Goal: Information Seeking & Learning: Learn about a topic

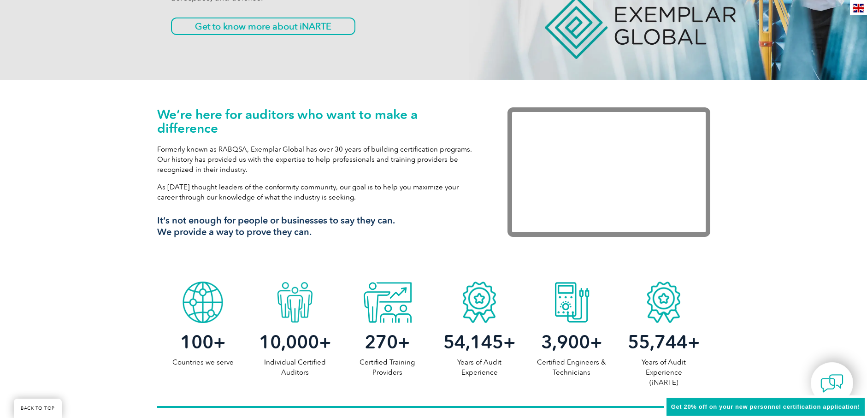
scroll to position [92, 0]
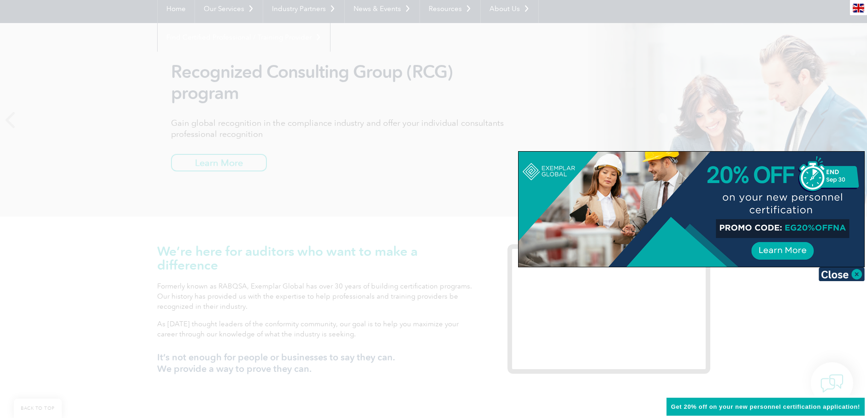
click at [446, 176] on div at bounding box center [433, 209] width 867 height 418
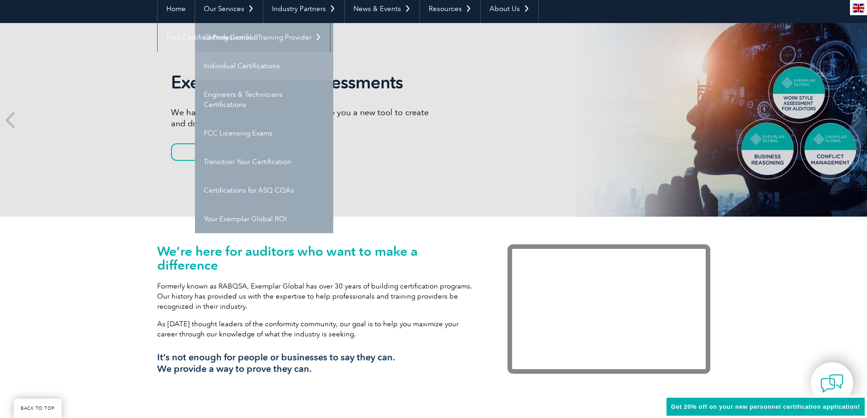
click at [217, 63] on link "Individual Certifications" at bounding box center [264, 66] width 138 height 29
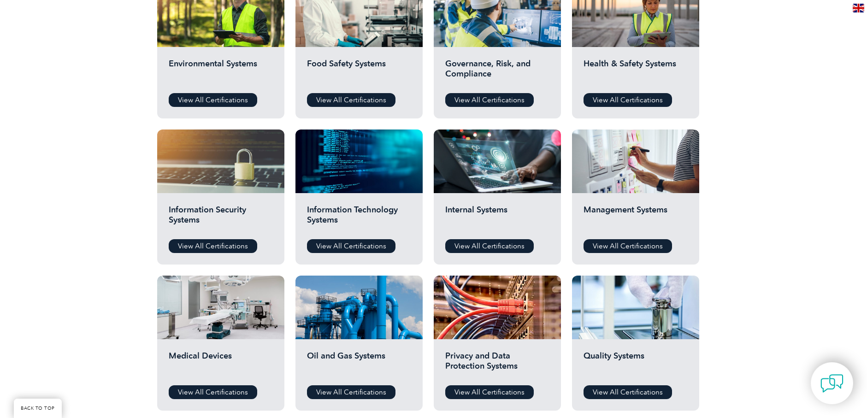
scroll to position [369, 0]
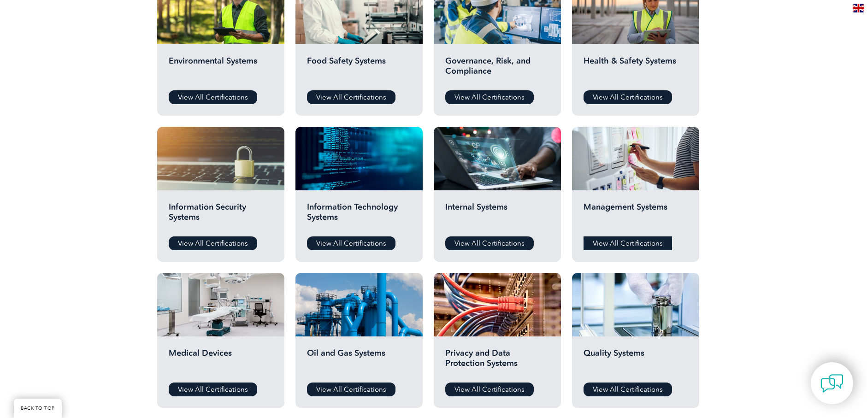
click at [634, 241] on link "View All Certifications" at bounding box center [628, 243] width 88 height 14
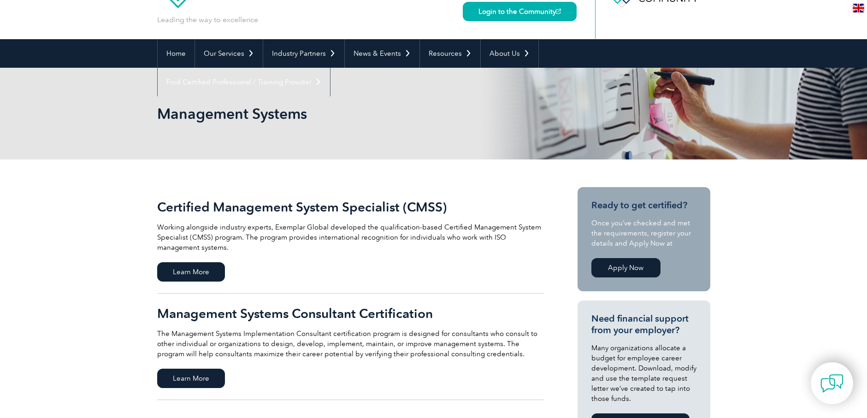
scroll to position [46, 0]
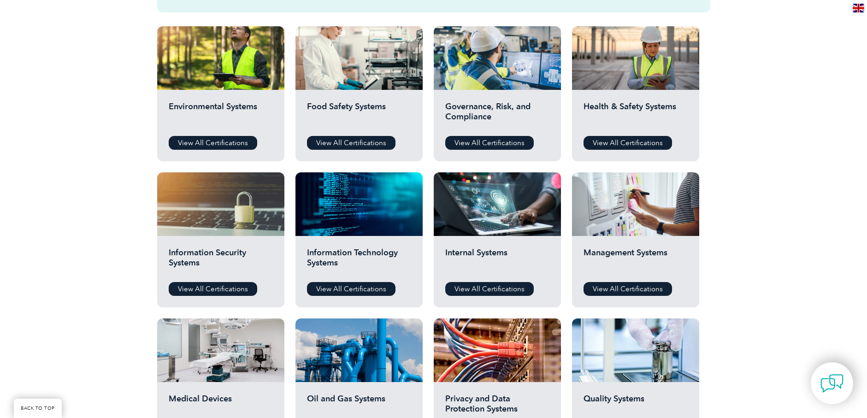
scroll to position [323, 0]
click at [480, 139] on link "View All Certifications" at bounding box center [489, 143] width 88 height 14
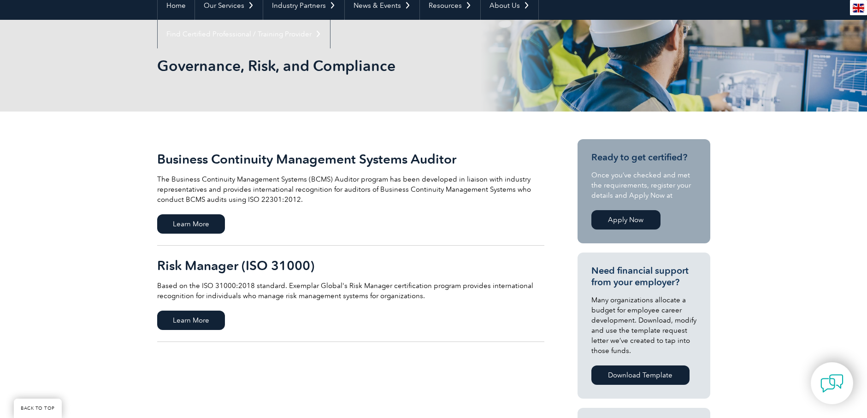
scroll to position [92, 0]
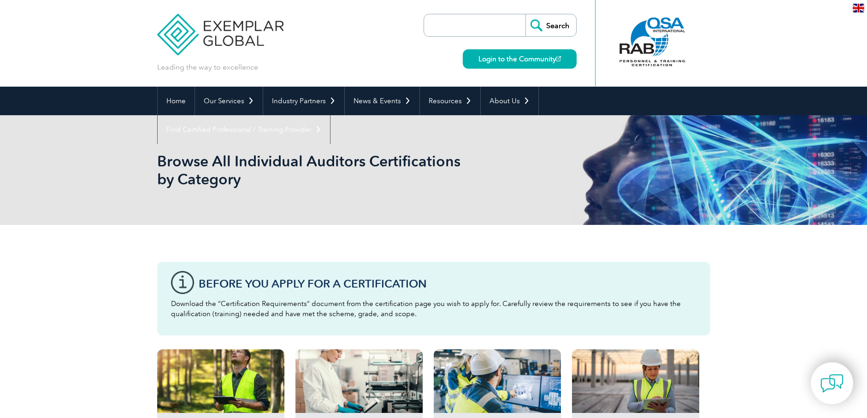
click at [438, 28] on input "search" at bounding box center [477, 25] width 97 height 22
type input "auditor"
click at [525, 14] on input "Search" at bounding box center [550, 25] width 51 height 22
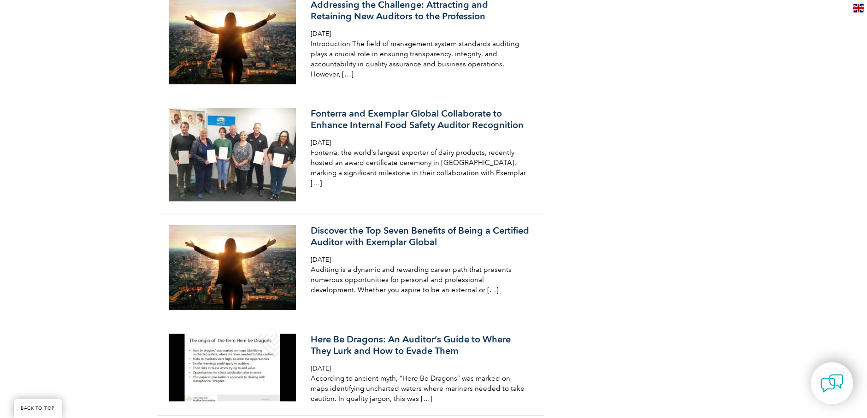
scroll to position [922, 0]
